Goal: Find specific page/section: Find specific page/section

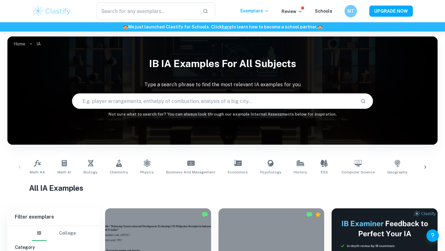
click at [135, 106] on input "text" at bounding box center [213, 100] width 283 height 17
checkbox input "true"
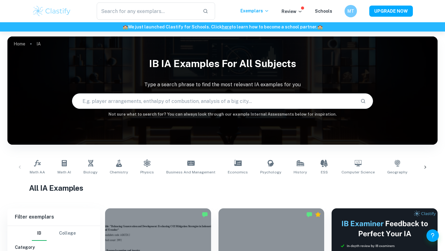
checkbox input "true"
type input "paasite"
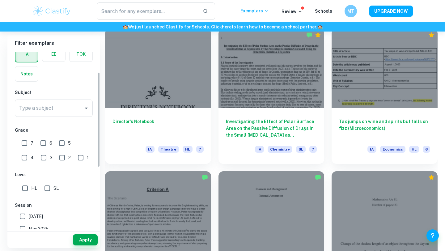
scroll to position [37, 0]
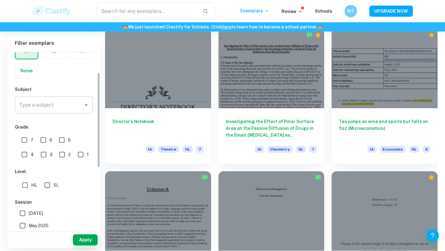
click at [61, 108] on input "Type a subject" at bounding box center [49, 105] width 63 height 12
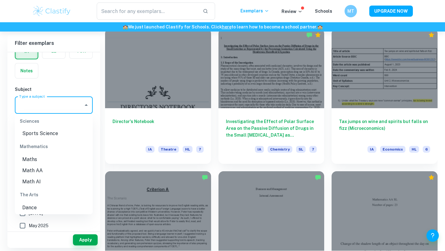
scroll to position [920, 0]
